Goal: Task Accomplishment & Management: Complete application form

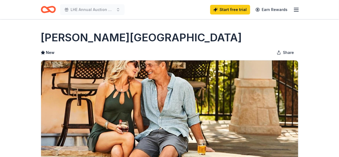
drag, startPoint x: 339, startPoint y: 24, endPoint x: 340, endPoint y: 56, distance: 31.2
click at [339, 56] on html "LHE Annual Auction 2026 Start free trial Earn Rewards Due [DATE] Share [PERSON_…" at bounding box center [169, 78] width 339 height 157
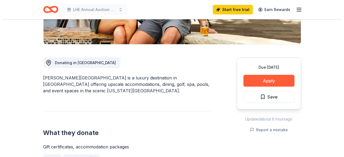
scroll to position [122, 0]
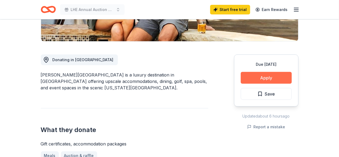
click at [268, 80] on button "Apply" at bounding box center [266, 78] width 51 height 12
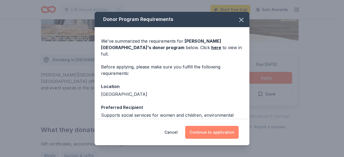
click at [213, 135] on button "Continue to application" at bounding box center [211, 132] width 53 height 13
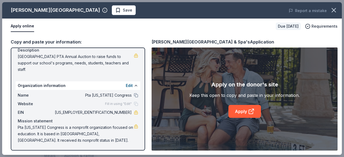
scroll to position [0, 0]
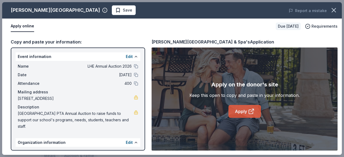
click at [240, 114] on link "Apply" at bounding box center [244, 111] width 32 height 13
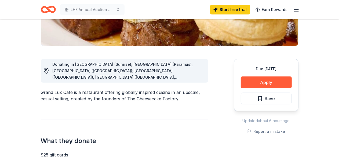
scroll to position [119, 0]
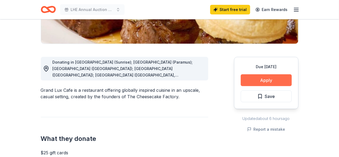
click at [260, 82] on button "Apply" at bounding box center [266, 80] width 51 height 12
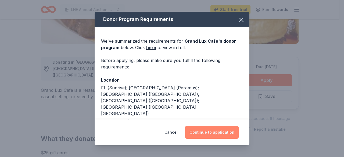
click at [217, 134] on button "Continue to application" at bounding box center [211, 132] width 53 height 13
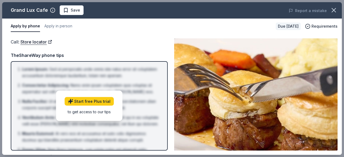
click at [337, 5] on span at bounding box center [334, 10] width 12 height 12
click at [335, 12] on icon "button" at bounding box center [334, 10] width 4 height 4
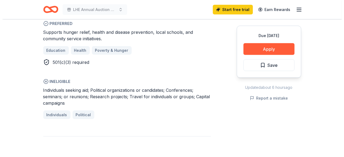
scroll to position [326, 0]
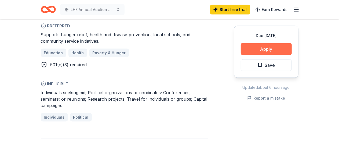
click at [273, 50] on button "Apply" at bounding box center [266, 49] width 51 height 12
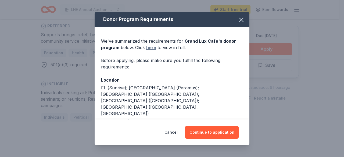
click at [146, 49] on link "here" at bounding box center [151, 47] width 10 height 6
